Goal: Transaction & Acquisition: Purchase product/service

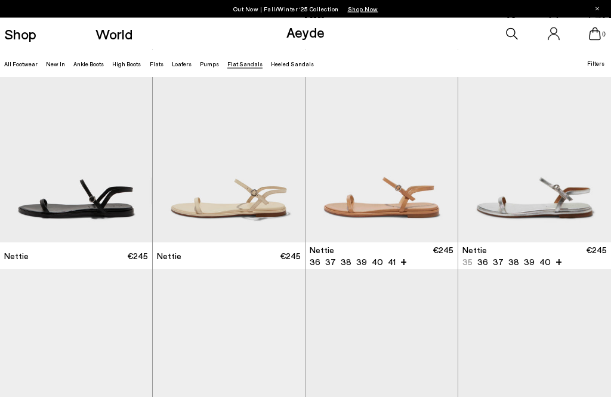
scroll to position [243, 0]
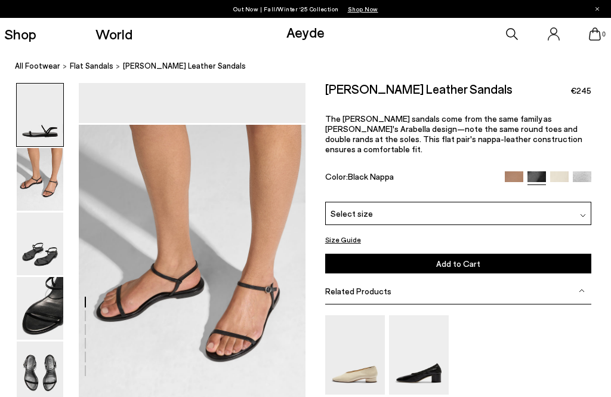
scroll to position [304, 0]
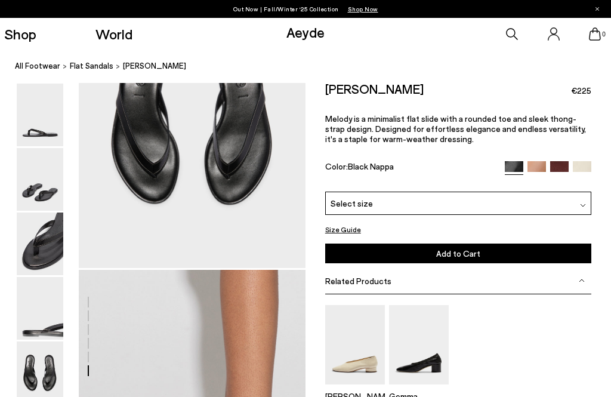
scroll to position [1602, 4]
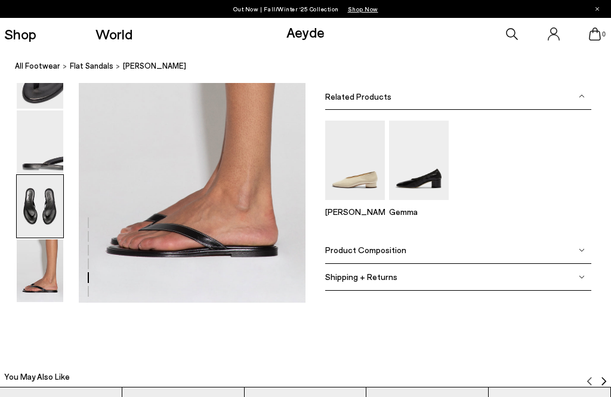
click at [45, 237] on img at bounding box center [40, 206] width 47 height 63
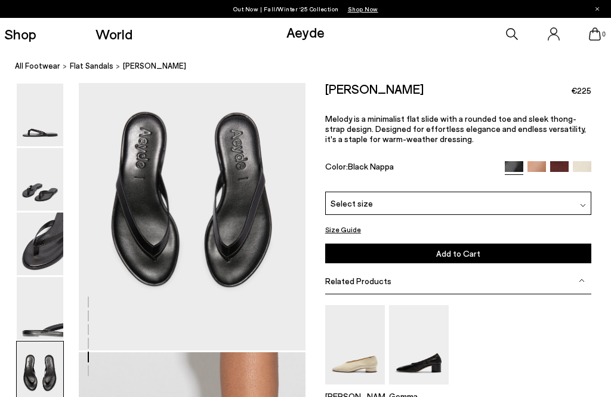
scroll to position [1216, 4]
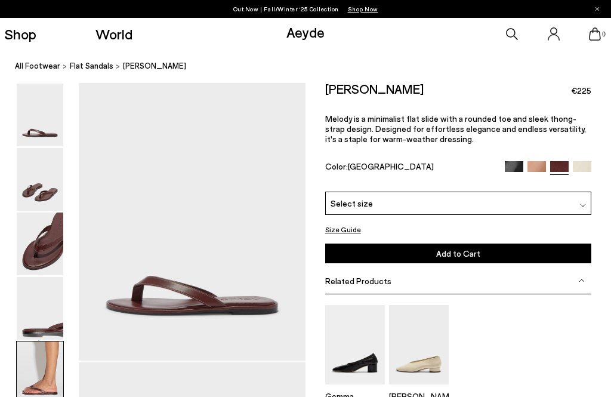
scroll to position [1216, 0]
